Goal: Communication & Community: Share content

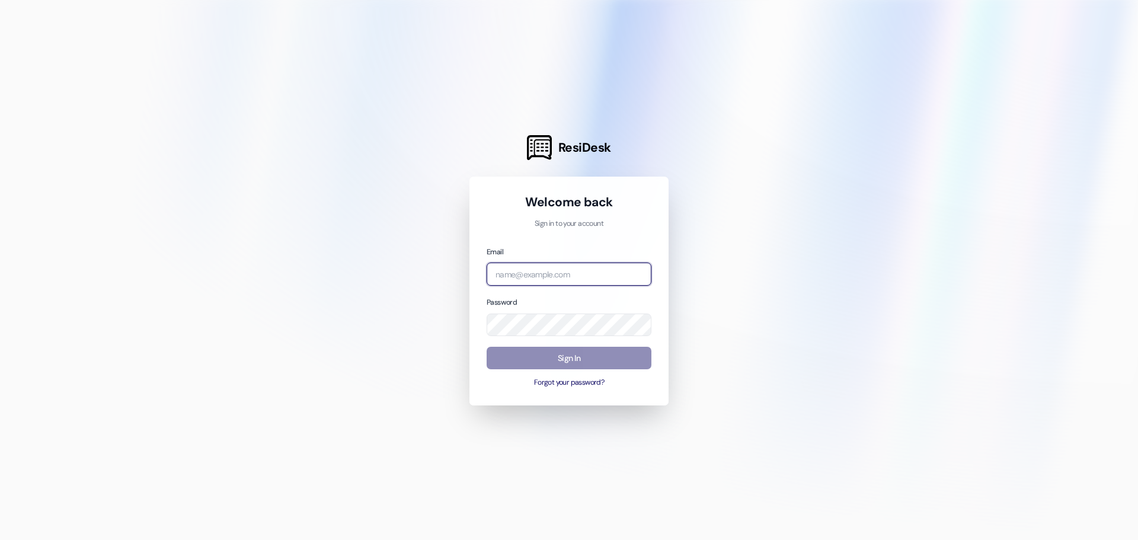
type input "[PERSON_NAME][EMAIL_ADDRESS][DOMAIN_NAME]"
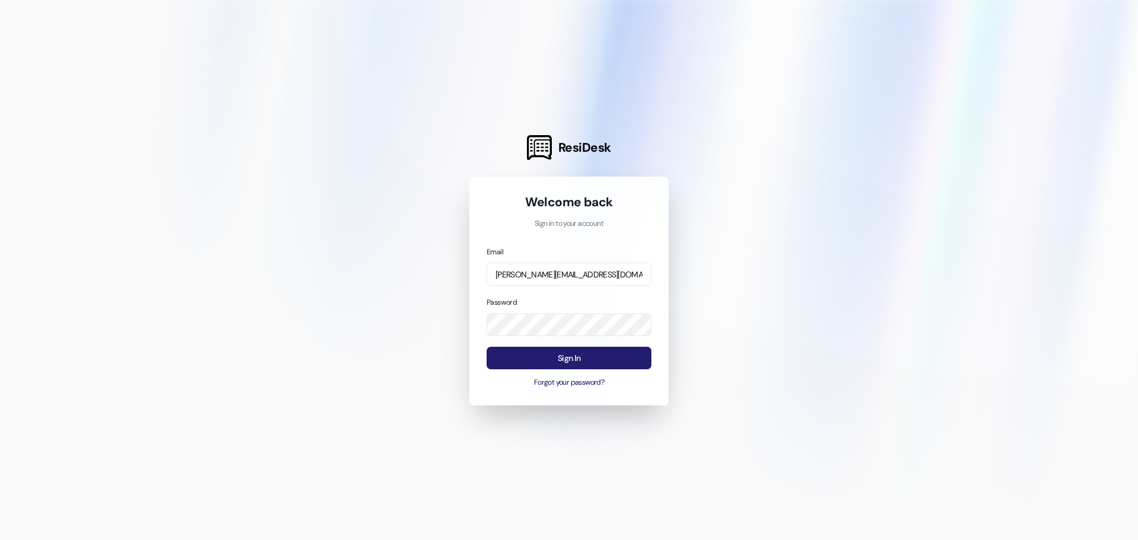
click at [554, 360] on button "Sign In" at bounding box center [569, 358] width 165 height 23
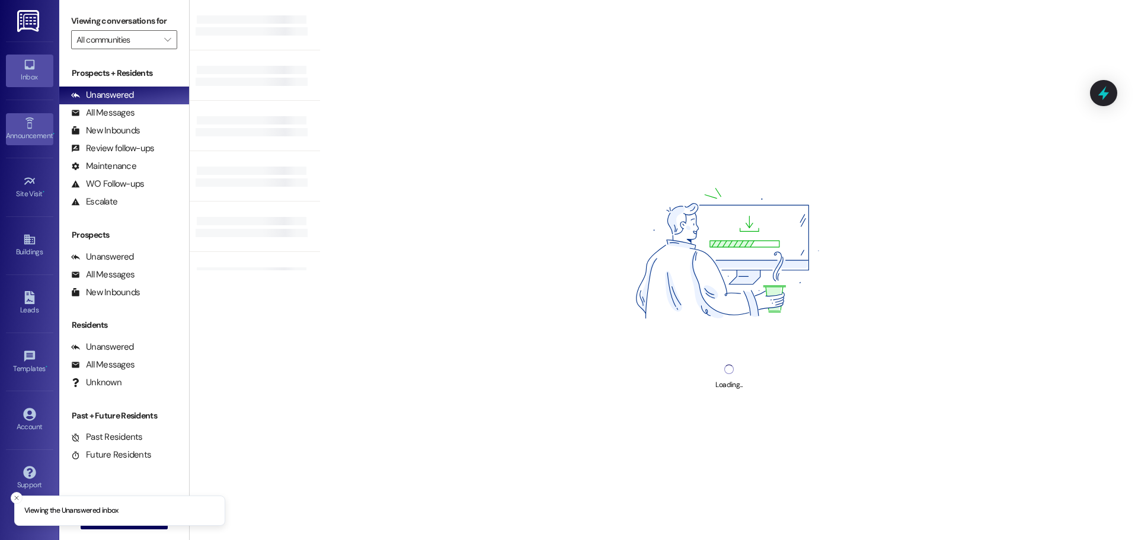
click at [27, 135] on div "Announcement •" at bounding box center [29, 136] width 59 height 12
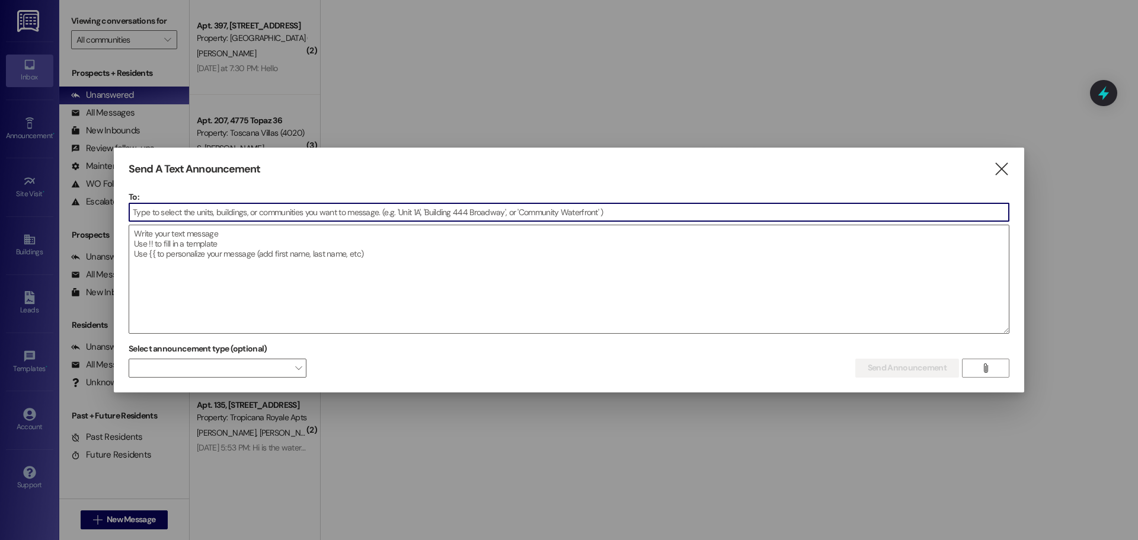
click at [241, 206] on input at bounding box center [569, 212] width 880 height 18
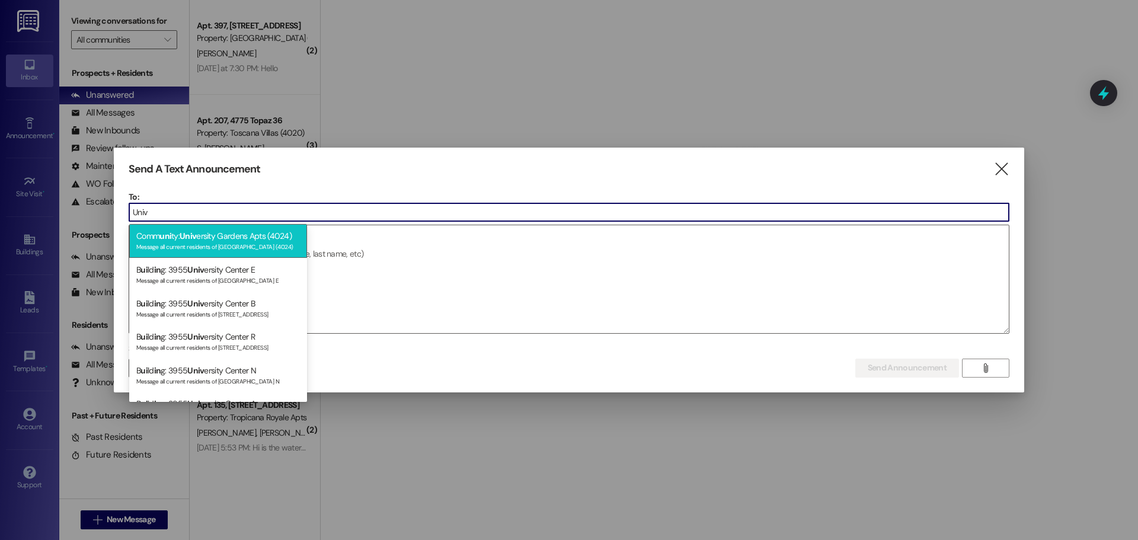
type input "Univ"
click at [239, 238] on div "Comm uni ty: Univ ersity Gardens Apts (4024) Message all current residents of […" at bounding box center [218, 241] width 178 height 34
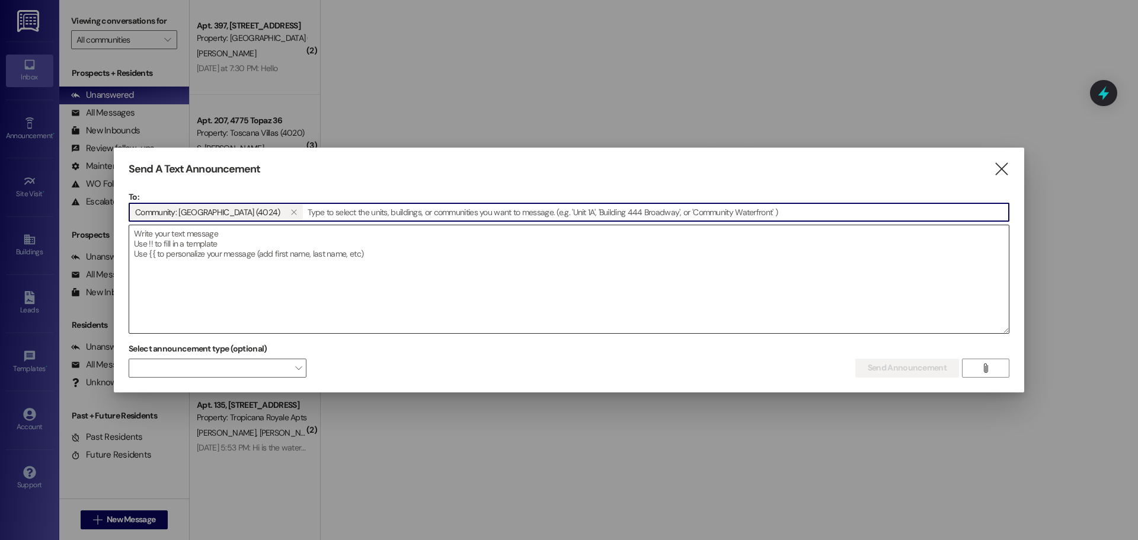
click at [242, 258] on textarea at bounding box center [569, 279] width 880 height 108
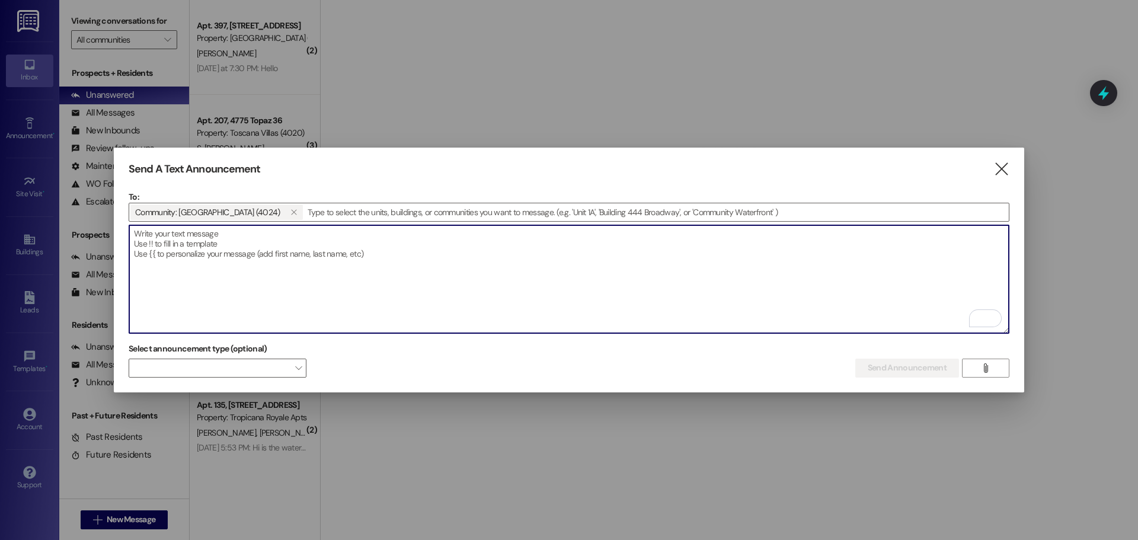
click at [500, 257] on textarea "To enrich screen reader interactions, please activate Accessibility in Grammarl…" at bounding box center [569, 279] width 880 height 108
click at [317, 261] on textarea "To enrich screen reader interactions, please activate Accessibility in Grammarl…" at bounding box center [569, 279] width 880 height 108
click at [253, 242] on textarea "To enrich screen reader interactions, please activate Accessibility in Grammarl…" at bounding box center [569, 279] width 880 height 108
click at [253, 241] on textarea "To enrich screen reader interactions, please activate Accessibility in Grammarl…" at bounding box center [569, 279] width 880 height 108
paste textarea "Dear Residents, A representative from [PERSON_NAME] will be on site [DATE] from…"
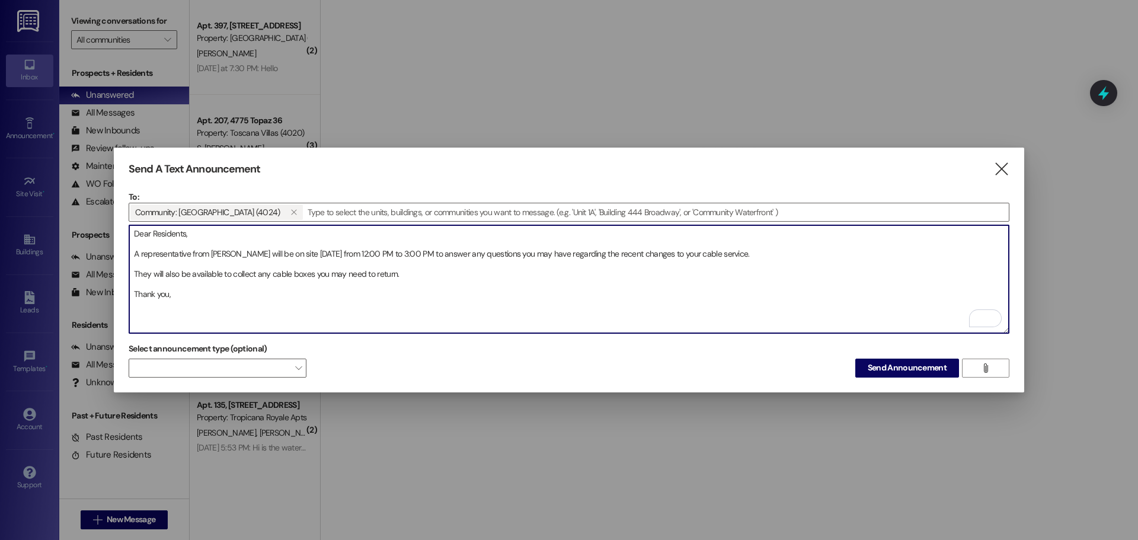
drag, startPoint x: 624, startPoint y: 251, endPoint x: 638, endPoint y: 252, distance: 14.3
click at [638, 252] on textarea "Dear Residents, A representative from [PERSON_NAME] will be on site [DATE] from…" at bounding box center [569, 279] width 880 height 108
drag, startPoint x: 633, startPoint y: 250, endPoint x: 650, endPoint y: 251, distance: 16.7
click at [650, 251] on textarea "Dear Residents, A representative from [PERSON_NAME] will be on site [DATE] from…" at bounding box center [569, 279] width 880 height 108
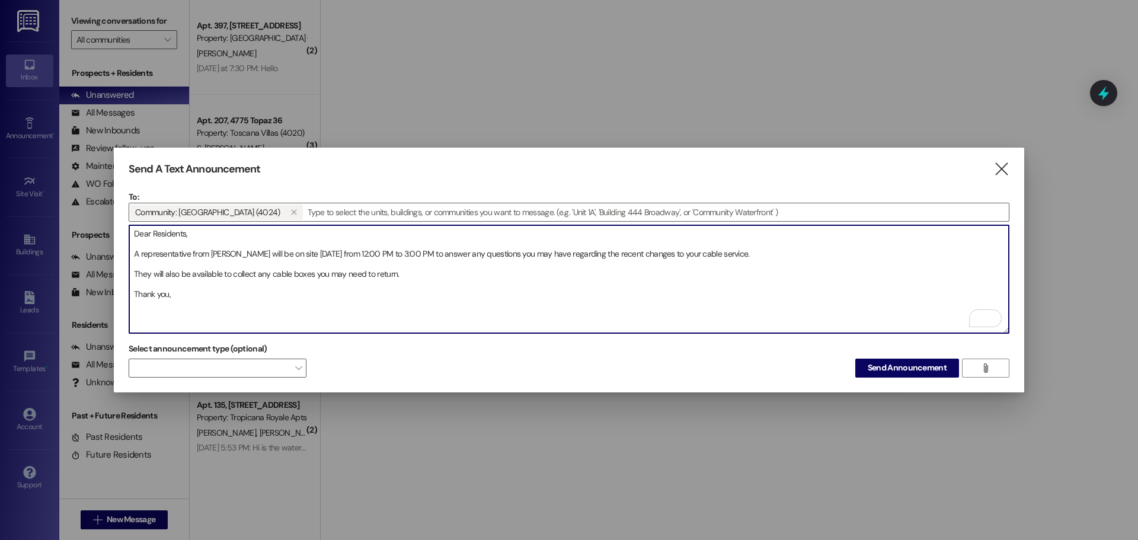
click at [651, 250] on textarea "Dear Residents, A representative from [PERSON_NAME] will be on site [DATE] from…" at bounding box center [569, 279] width 880 height 108
click at [691, 251] on textarea "Dear Residents, A representative from [PERSON_NAME] will be on site [DATE] from…" at bounding box center [569, 279] width 880 height 108
click at [692, 251] on textarea "Dear Residents, A representative from [PERSON_NAME] will be on site [DATE] from…" at bounding box center [569, 279] width 880 height 108
click at [694, 251] on textarea "Dear Residents, A representative from [PERSON_NAME] will be on site [DATE] from…" at bounding box center [569, 279] width 880 height 108
click at [193, 302] on textarea "Dear Residents, A representative from [PERSON_NAME] will be on site [DATE] from…" at bounding box center [569, 279] width 880 height 108
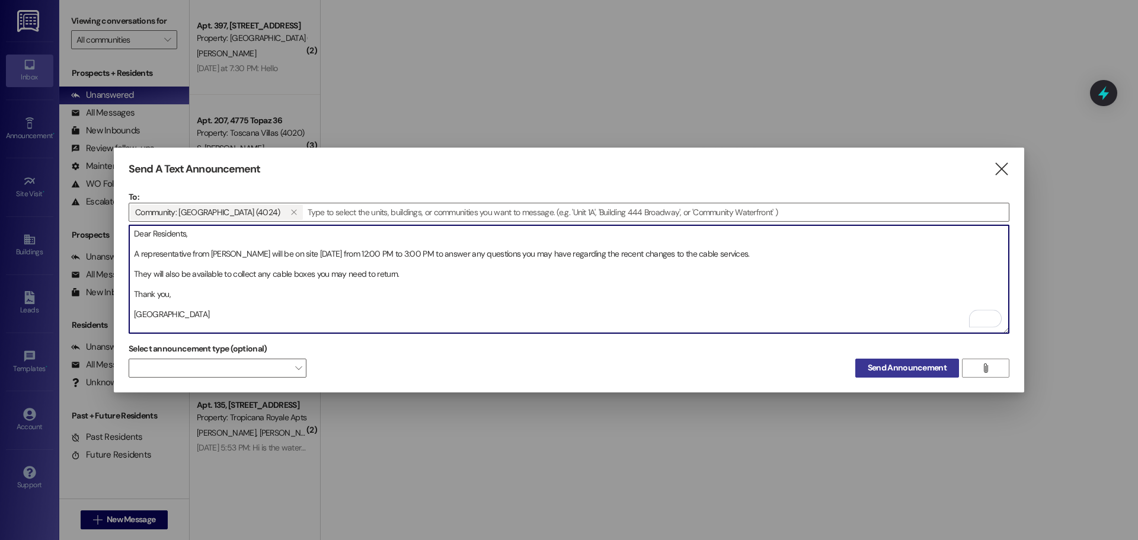
type textarea "Dear Residents, A representative from [PERSON_NAME] will be on site [DATE] from…"
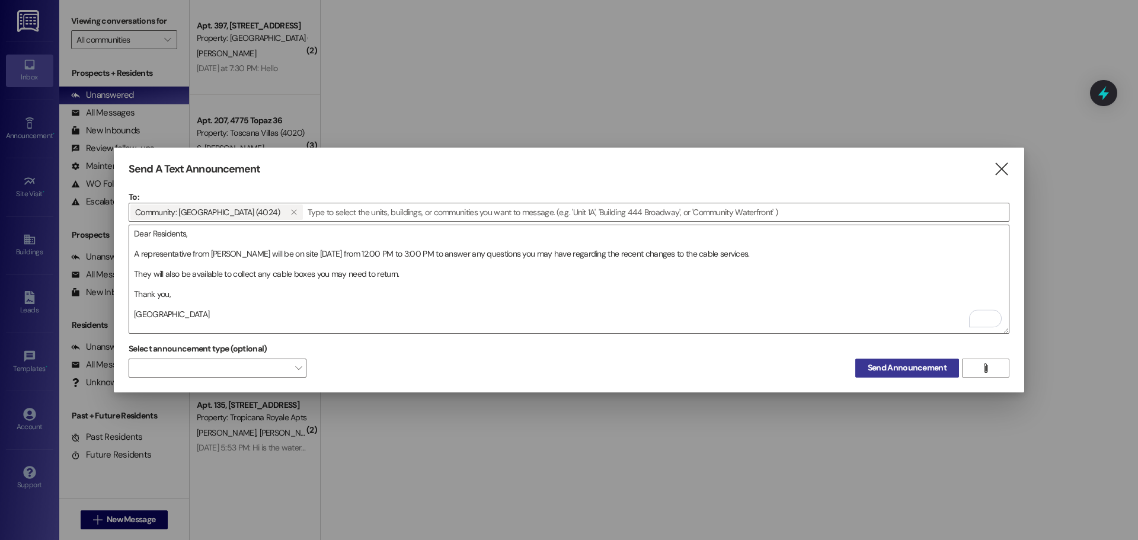
click at [893, 362] on span "Send Announcement" at bounding box center [907, 368] width 79 height 12
